Goal: Task Accomplishment & Management: Book appointment/travel/reservation

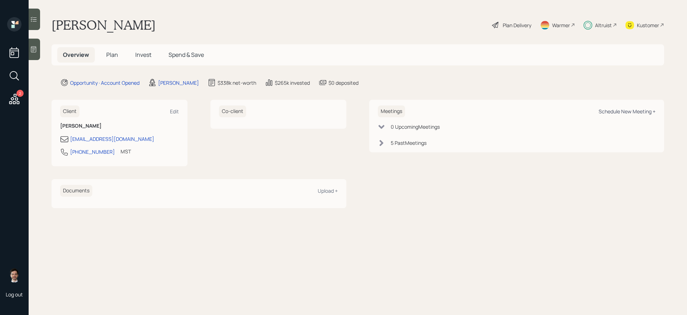
click at [635, 109] on div "Schedule New Meeting +" at bounding box center [626, 111] width 57 height 7
select select "ef6b64e1-8f62-4a74-b865-a7df4b35b836"
